Goal: Book appointment/travel/reservation

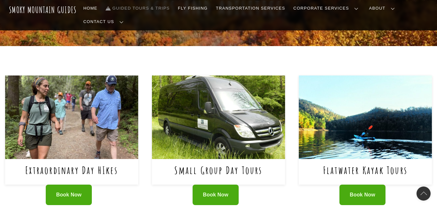
scroll to position [243, 0]
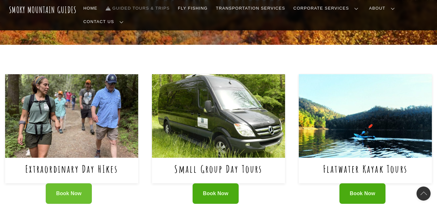
click at [68, 183] on link "Book Now" at bounding box center [69, 193] width 46 height 21
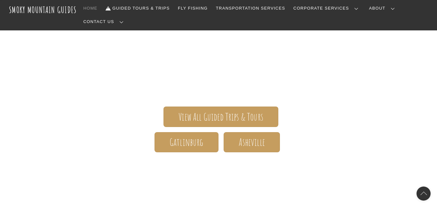
scroll to position [90, 0]
click at [227, 95] on div "Smoky Mountain Guides The ONLY one-stop, full Service Guide Company for the Gat…" at bounding box center [218, 95] width 371 height 178
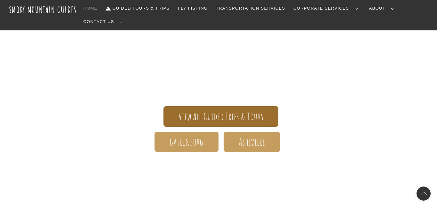
click at [221, 113] on span "View All Guided Trips & Tours" at bounding box center [221, 116] width 85 height 7
